Goal: Book appointment/travel/reservation

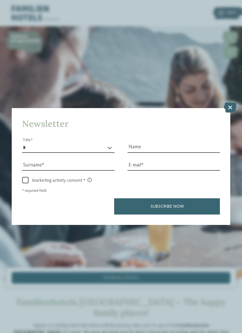
click at [227, 103] on icon at bounding box center [229, 108] width 13 height 10
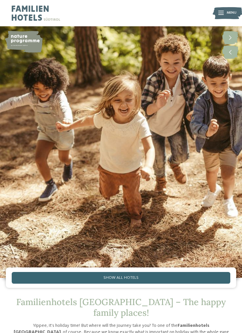
click at [224, 18] on img at bounding box center [226, 13] width 29 height 15
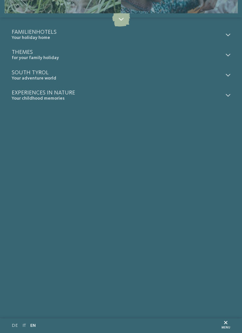
click at [24, 327] on link "IT" at bounding box center [24, 325] width 4 height 5
click at [23, 325] on link "IT" at bounding box center [24, 325] width 4 height 5
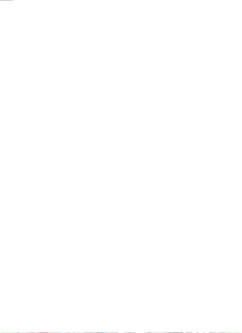
scroll to position [137, 0]
click at [196, 147] on link "Mostra tutti gli hotel" at bounding box center [121, 141] width 218 height 12
click at [218, 134] on icon at bounding box center [218, 135] width 4 height 4
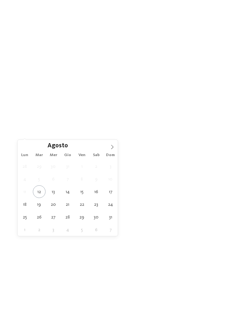
click at [109, 147] on span at bounding box center [112, 145] width 11 height 11
click at [111, 146] on icon at bounding box center [112, 147] width 5 height 5
click at [109, 148] on span at bounding box center [112, 145] width 11 height 11
click at [109, 147] on span at bounding box center [112, 145] width 11 height 11
type div "20.12.2025"
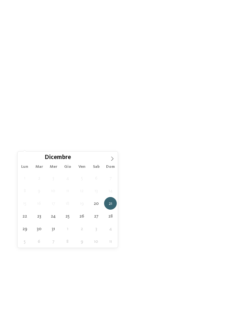
type div "24.12.2025"
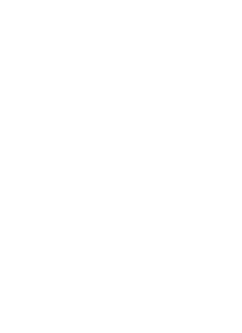
click at [219, 158] on icon at bounding box center [218, 158] width 4 height 4
click at [157, 181] on div at bounding box center [156, 184] width 6 height 6
click at [155, 182] on icon at bounding box center [156, 184] width 4 height 4
click at [157, 134] on div at bounding box center [156, 137] width 6 height 6
click at [158, 158] on div at bounding box center [156, 161] width 6 height 6
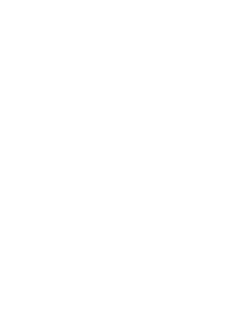
click at [152, 144] on div "Valle Isarco" at bounding box center [121, 150] width 76 height 12
click at [133, 199] on div "accetta" at bounding box center [121, 205] width 76 height 12
click at [231, 103] on icon at bounding box center [229, 108] width 13 height 10
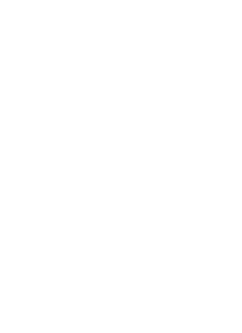
click at [182, 184] on div at bounding box center [121, 163] width 218 height 123
click at [173, 168] on div at bounding box center [121, 163] width 218 height 123
click at [56, 291] on link "continua a leggere" at bounding box center [41, 293] width 46 height 4
click at [44, 221] on span "www.postalpina.it" at bounding box center [36, 223] width 32 height 5
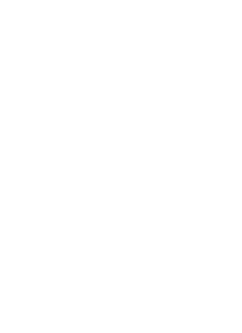
scroll to position [0, 0]
click at [54, 277] on link "continua a leggere" at bounding box center [41, 279] width 46 height 4
click at [55, 277] on link "continua a leggere" at bounding box center [41, 279] width 46 height 4
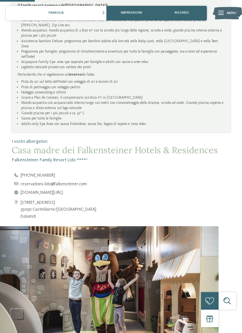
scroll to position [321, 0]
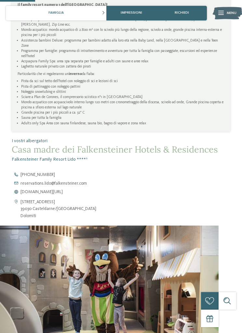
click at [63, 190] on span "[DOMAIN_NAME][URL]" at bounding box center [41, 192] width 42 height 5
